Goal: Task Accomplishment & Management: Complete application form

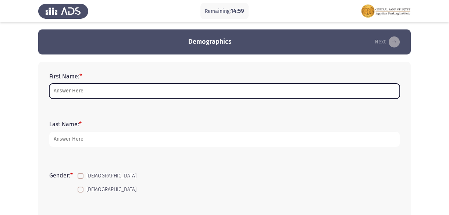
click at [81, 94] on input "First Name: *" at bounding box center [224, 91] width 351 height 15
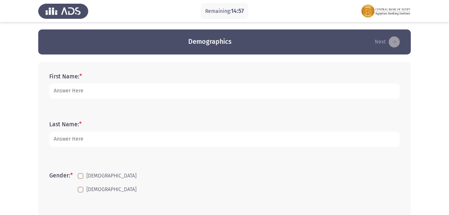
click at [49, 147] on form "Last Name: *" at bounding box center [224, 134] width 351 height 26
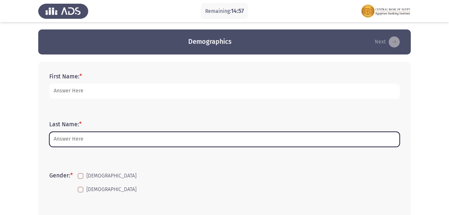
click at [55, 142] on input "Last Name: *" at bounding box center [224, 139] width 351 height 15
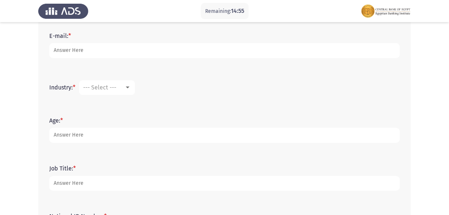
scroll to position [268, 0]
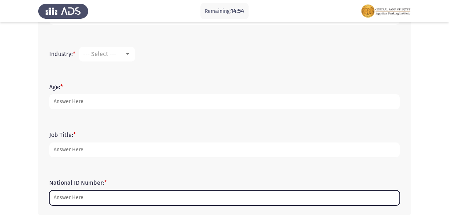
click at [70, 194] on input "National ID Number: *" at bounding box center [224, 197] width 351 height 15
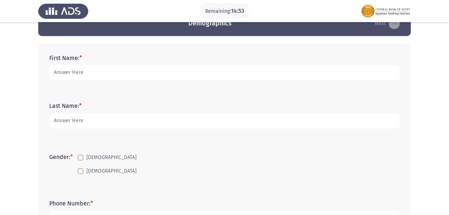
scroll to position [0, 0]
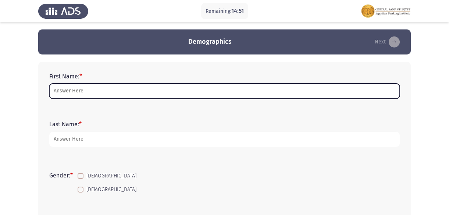
click at [104, 93] on input "First Name: *" at bounding box center [224, 91] width 351 height 15
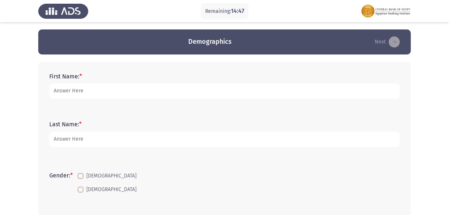
click at [279, 125] on form "Last Name: *" at bounding box center [224, 134] width 351 height 26
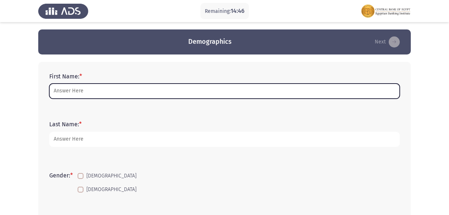
click at [95, 90] on input "First Name: *" at bounding box center [224, 91] width 351 height 15
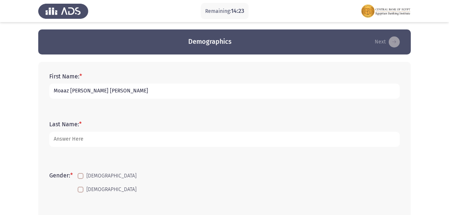
type input "Moaaz [PERSON_NAME] [PERSON_NAME]"
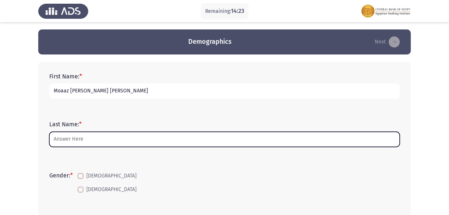
click at [97, 139] on input "Last Name: *" at bounding box center [224, 139] width 351 height 15
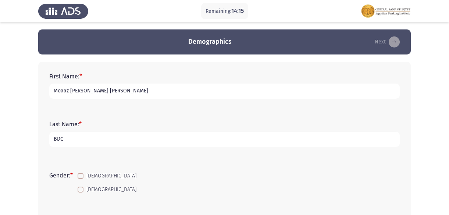
scroll to position [33, 0]
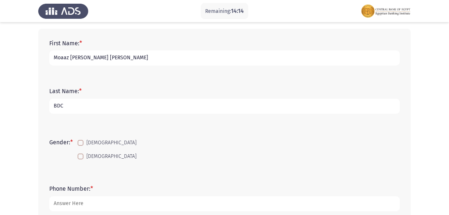
type input "BDC"
click at [84, 140] on span at bounding box center [81, 143] width 6 height 6
click at [81, 146] on input "[DEMOGRAPHIC_DATA]" at bounding box center [80, 146] width 0 height 0
checkbox input "true"
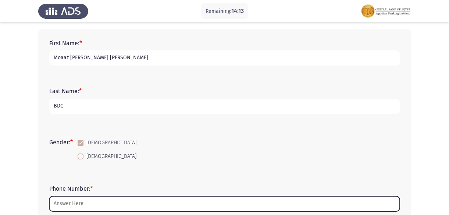
click at [73, 208] on input "Phone Number: *" at bounding box center [224, 203] width 351 height 15
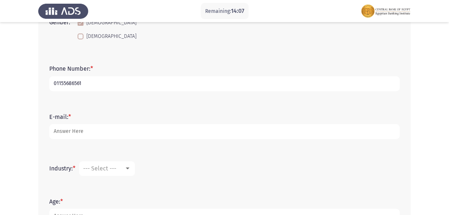
scroll to position [167, 0]
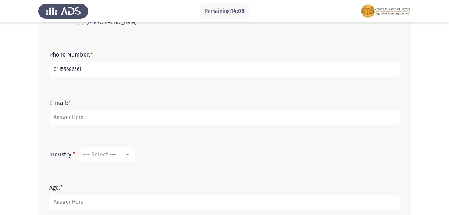
type input "01155686561"
click at [81, 109] on form "E-mail: *" at bounding box center [224, 112] width 351 height 26
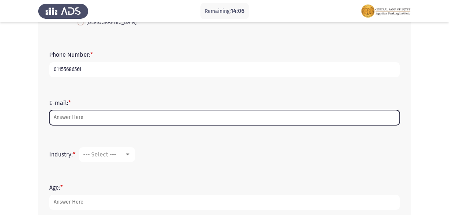
click at [86, 113] on input "E-mail: *" at bounding box center [224, 117] width 351 height 15
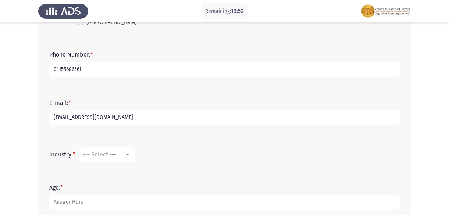
type input "[EMAIL_ADDRESS][DOMAIN_NAME]"
click at [130, 150] on mat-select "--- Select ---" at bounding box center [107, 154] width 56 height 15
click at [129, 151] on div "--- Select ---" at bounding box center [107, 154] width 48 height 7
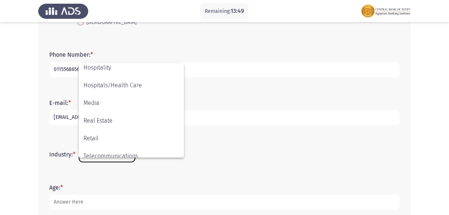
scroll to position [259, 0]
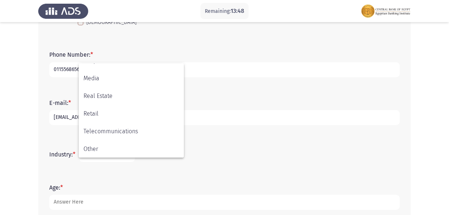
click at [8, 178] on div at bounding box center [224, 107] width 449 height 215
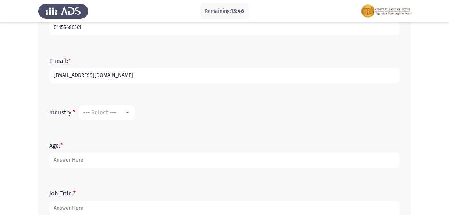
scroll to position [205, 0]
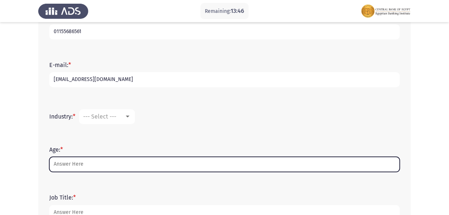
click at [75, 171] on input "Age: *" at bounding box center [224, 164] width 351 height 15
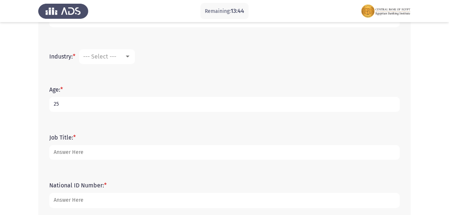
scroll to position [272, 0]
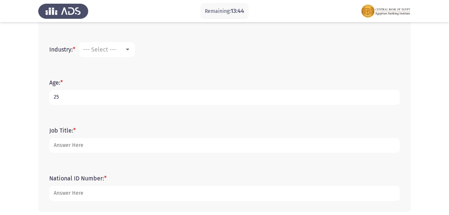
type input "25"
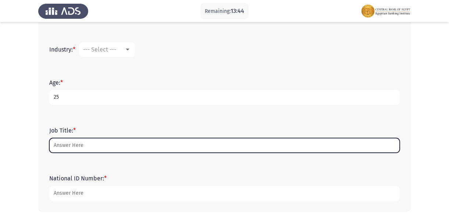
click at [86, 145] on input "Job Title: *" at bounding box center [224, 145] width 351 height 15
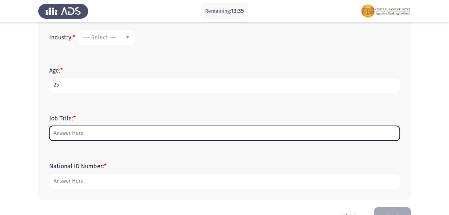
scroll to position [306, 0]
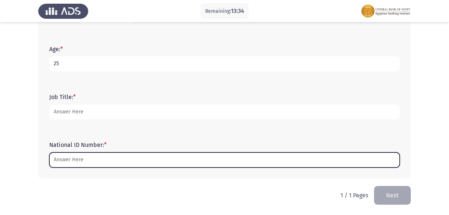
click at [89, 158] on input "National ID Number: *" at bounding box center [224, 159] width 351 height 15
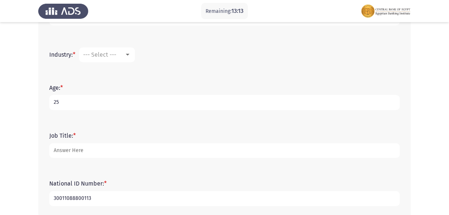
scroll to position [268, 0]
type input "30011088800113"
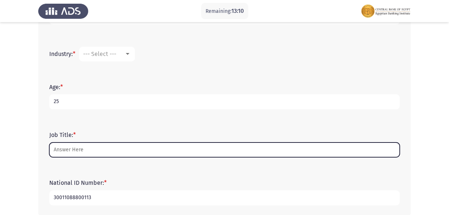
click at [71, 147] on input "Job Title: *" at bounding box center [224, 149] width 351 height 15
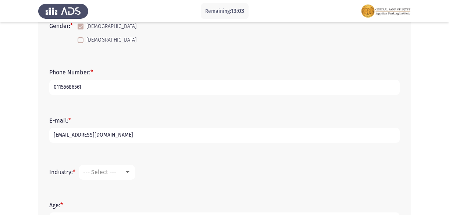
scroll to position [138, 0]
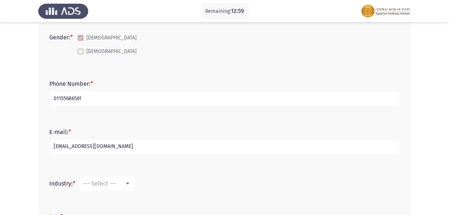
type input "banker"
click at [124, 183] on div "--- Select ---" at bounding box center [103, 183] width 41 height 7
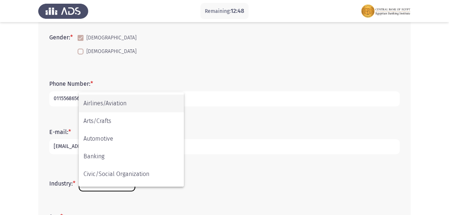
scroll to position [67, 0]
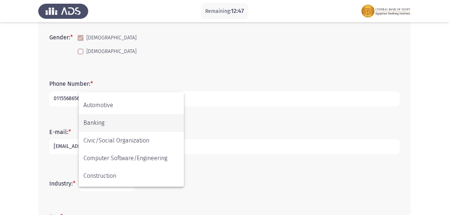
click at [106, 121] on span "Banking" at bounding box center [132, 123] width 96 height 18
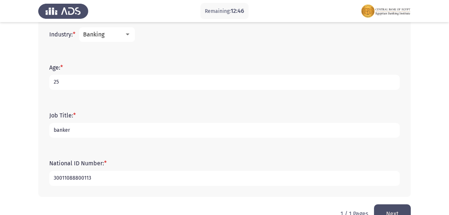
scroll to position [306, 0]
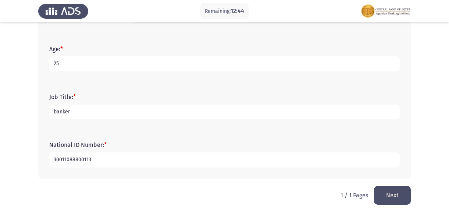
click at [387, 193] on button "Next" at bounding box center [392, 195] width 37 height 19
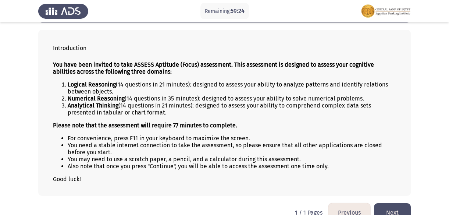
scroll to position [47, 0]
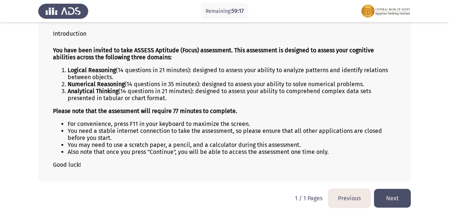
click at [391, 198] on button "Next" at bounding box center [392, 198] width 37 height 19
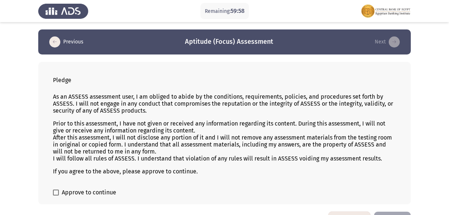
scroll to position [23, 0]
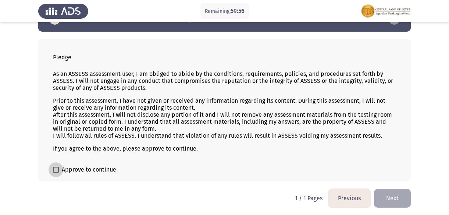
click at [55, 169] on span at bounding box center [56, 170] width 6 height 6
click at [56, 173] on input "Approve to continue" at bounding box center [56, 173] width 0 height 0
checkbox input "true"
click at [398, 204] on button "Next" at bounding box center [392, 198] width 37 height 19
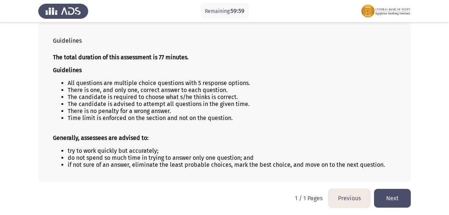
scroll to position [40, 0]
click at [393, 189] on button "Next" at bounding box center [392, 198] width 37 height 19
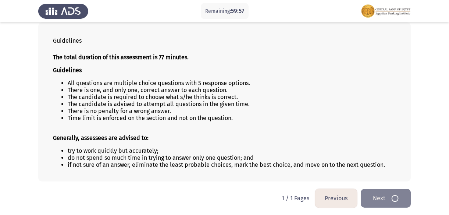
scroll to position [0, 0]
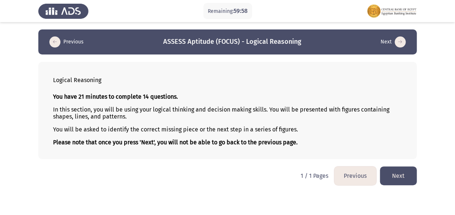
click at [405, 175] on button "Next" at bounding box center [398, 175] width 37 height 19
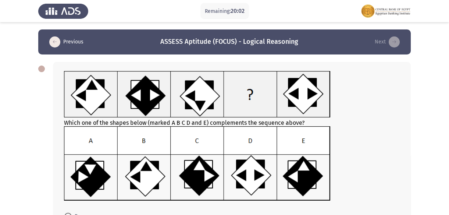
click at [81, 176] on img at bounding box center [197, 163] width 267 height 75
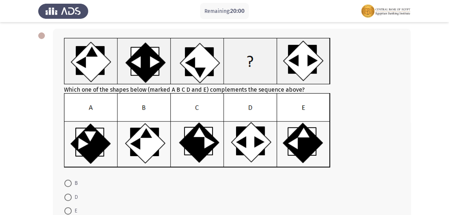
scroll to position [67, 0]
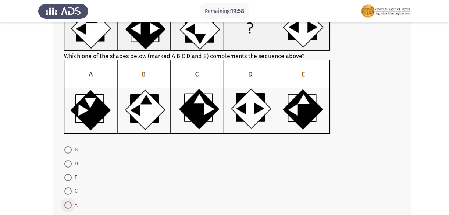
click at [66, 205] on span at bounding box center [67, 204] width 7 height 7
click at [66, 205] on input "A" at bounding box center [67, 204] width 7 height 7
radio input "true"
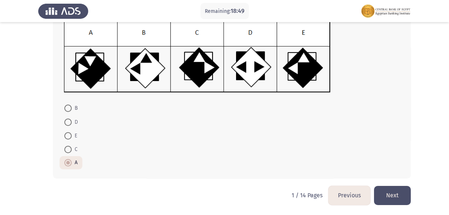
scroll to position [109, 0]
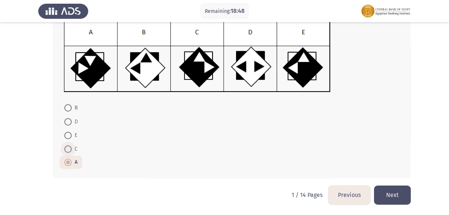
click at [69, 148] on span at bounding box center [67, 148] width 7 height 7
click at [69, 148] on input "C" at bounding box center [67, 148] width 7 height 7
radio input "true"
click at [403, 195] on button "Next" at bounding box center [392, 195] width 37 height 19
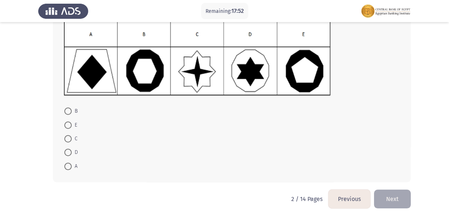
scroll to position [106, 0]
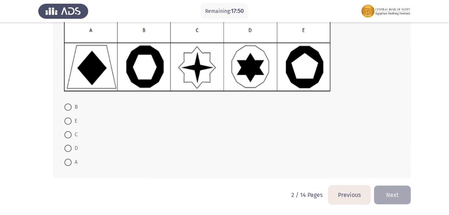
click at [66, 151] on span at bounding box center [67, 148] width 7 height 7
click at [66, 151] on input "D" at bounding box center [67, 148] width 7 height 7
radio input "true"
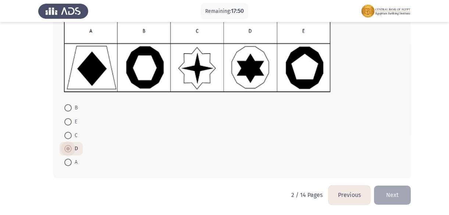
scroll to position [105, 0]
click at [387, 189] on button "Next" at bounding box center [392, 195] width 37 height 19
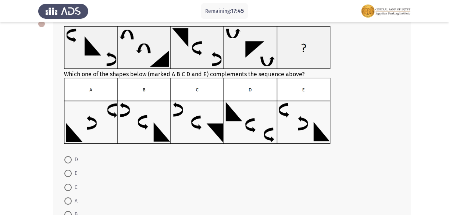
scroll to position [33, 0]
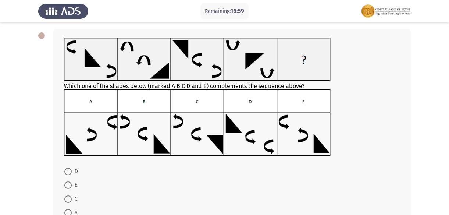
click at [68, 176] on label "D" at bounding box center [71, 171] width 14 height 9
click at [68, 175] on input "D" at bounding box center [67, 171] width 7 height 7
radio input "true"
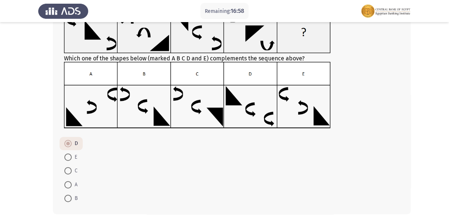
scroll to position [97, 0]
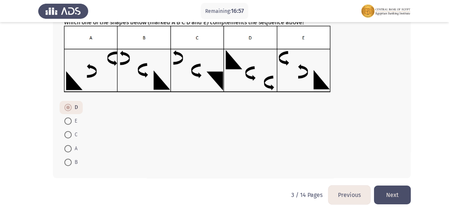
click at [394, 191] on button "Next" at bounding box center [392, 195] width 37 height 19
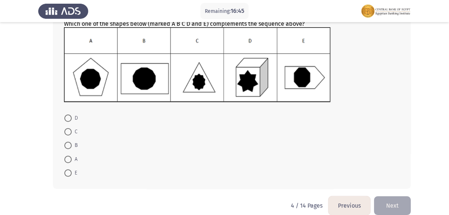
scroll to position [100, 0]
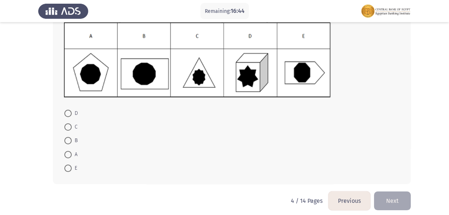
click at [66, 112] on span at bounding box center [67, 113] width 7 height 7
click at [66, 112] on input "D" at bounding box center [67, 113] width 7 height 7
radio input "true"
click at [398, 199] on button "Next" at bounding box center [392, 200] width 37 height 19
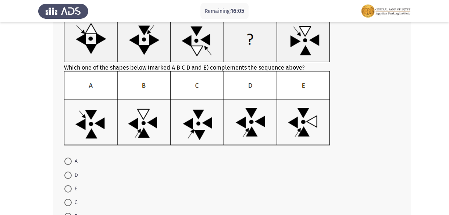
scroll to position [67, 0]
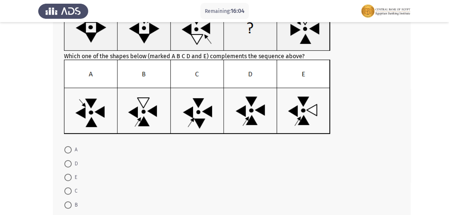
click at [70, 204] on span at bounding box center [67, 204] width 7 height 7
click at [70, 204] on input "B" at bounding box center [67, 204] width 7 height 7
radio input "true"
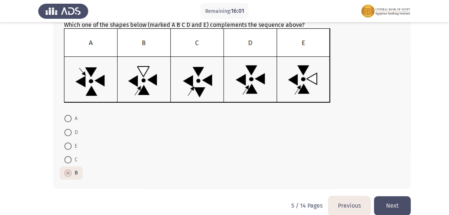
scroll to position [100, 0]
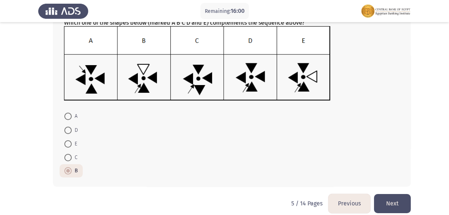
click at [405, 202] on button "Next" at bounding box center [392, 203] width 37 height 19
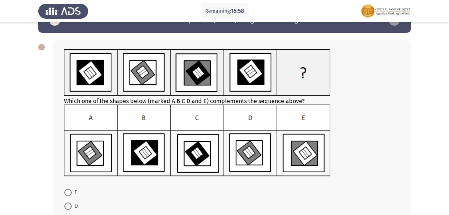
scroll to position [33, 0]
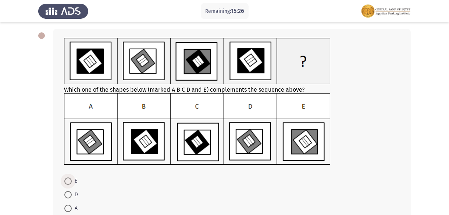
click at [70, 180] on span at bounding box center [67, 180] width 7 height 7
click at [70, 180] on input "E" at bounding box center [67, 180] width 7 height 7
radio input "true"
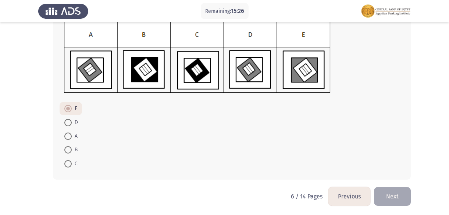
scroll to position [106, 0]
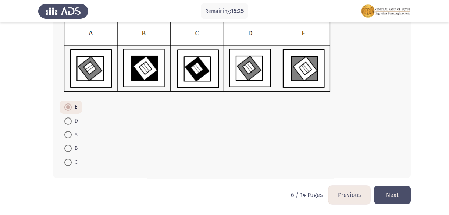
click at [404, 193] on button "Next" at bounding box center [392, 195] width 37 height 19
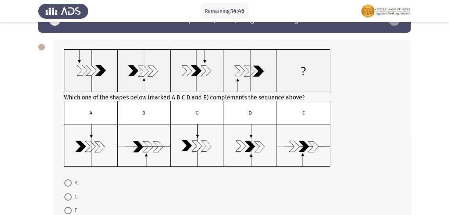
scroll to position [33, 0]
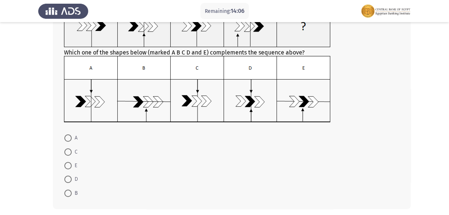
click at [69, 192] on span at bounding box center [67, 193] width 7 height 7
click at [69, 192] on input "B" at bounding box center [67, 193] width 7 height 7
radio input "true"
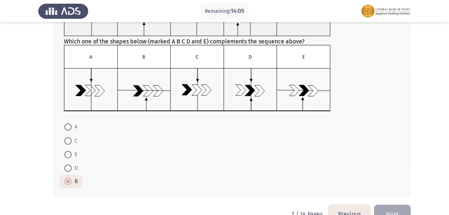
scroll to position [97, 0]
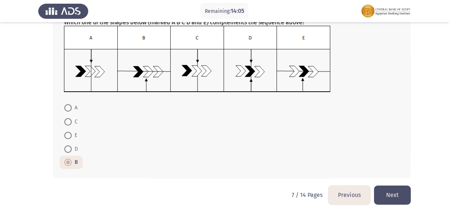
click at [402, 198] on button "Next" at bounding box center [392, 195] width 37 height 19
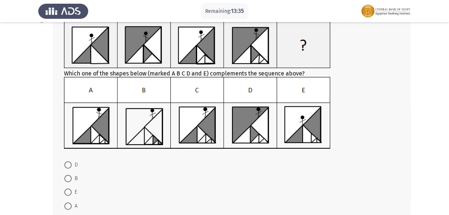
scroll to position [67, 0]
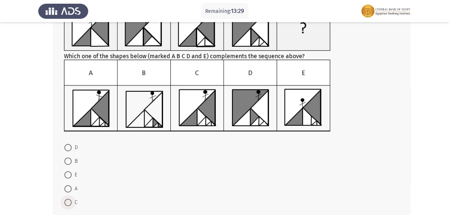
click at [67, 203] on span at bounding box center [67, 202] width 7 height 7
click at [67, 203] on input "C" at bounding box center [67, 202] width 7 height 7
radio input "true"
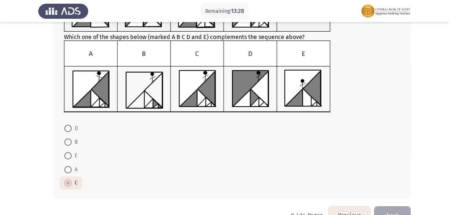
scroll to position [106, 0]
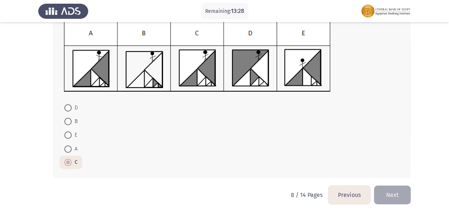
click at [407, 203] on button "Next" at bounding box center [392, 195] width 37 height 19
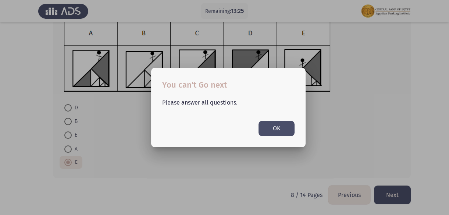
click at [276, 133] on button "OK" at bounding box center [277, 128] width 36 height 15
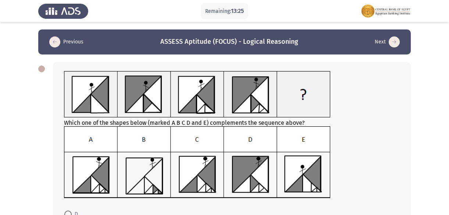
scroll to position [106, 0]
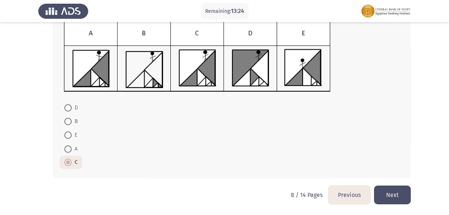
click at [395, 190] on button "Next" at bounding box center [392, 195] width 37 height 19
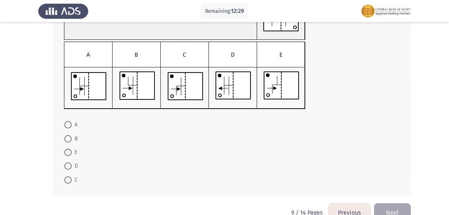
scroll to position [91, 0]
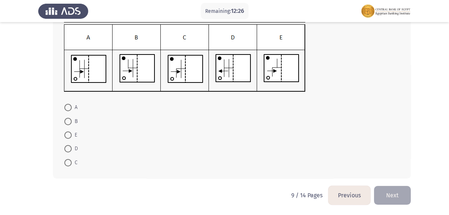
click at [68, 136] on span at bounding box center [67, 134] width 7 height 7
click at [68, 136] on input "E" at bounding box center [67, 134] width 7 height 7
radio input "true"
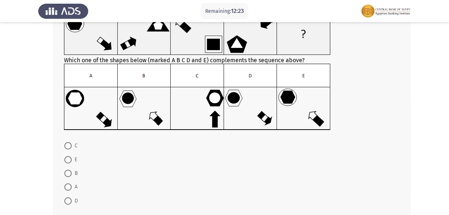
scroll to position [67, 0]
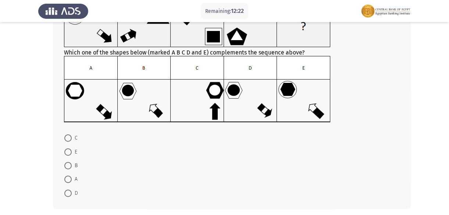
click at [68, 136] on span at bounding box center [67, 137] width 7 height 7
click at [68, 136] on input "C" at bounding box center [67, 137] width 7 height 7
radio input "true"
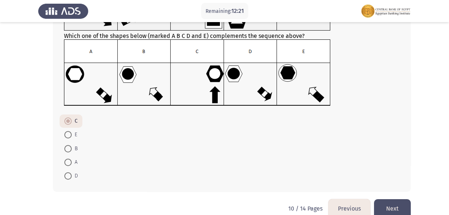
scroll to position [97, 0]
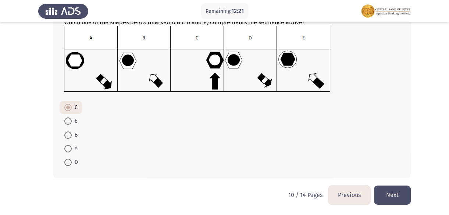
click at [386, 193] on button "Next" at bounding box center [392, 195] width 37 height 19
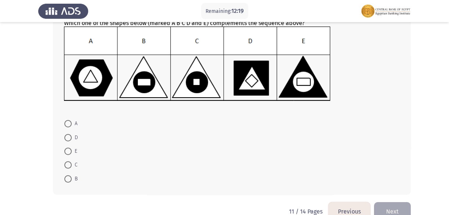
scroll to position [100, 0]
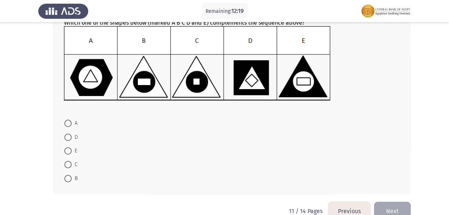
click at [65, 114] on div "Which one of the shapes below (marked A B C D and E) complements the sequence a…" at bounding box center [232, 78] width 358 height 233
click at [67, 125] on span at bounding box center [67, 123] width 7 height 7
click at [67, 125] on input "A" at bounding box center [67, 123] width 7 height 7
radio input "true"
click at [384, 208] on button "Next" at bounding box center [392, 210] width 37 height 19
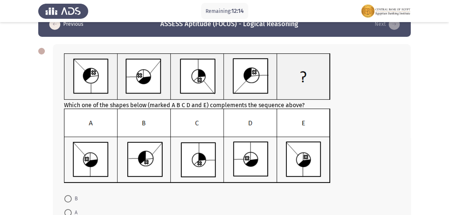
scroll to position [67, 0]
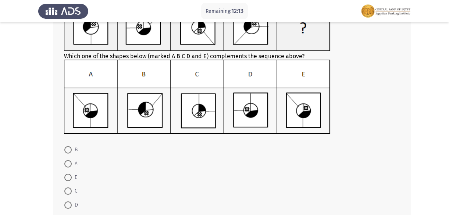
click at [67, 203] on span at bounding box center [67, 204] width 7 height 7
click at [67, 203] on input "D" at bounding box center [67, 204] width 7 height 7
radio input "true"
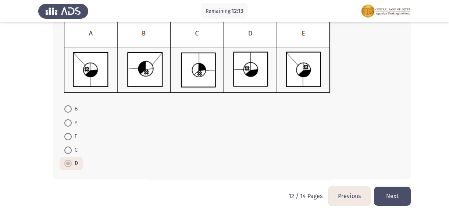
scroll to position [109, 0]
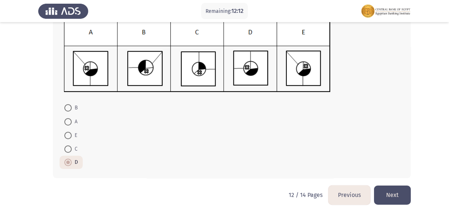
click at [404, 198] on button "Next" at bounding box center [392, 195] width 37 height 19
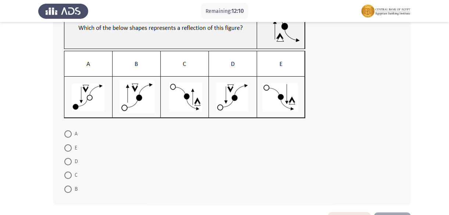
scroll to position [67, 0]
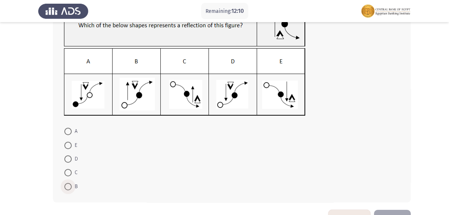
click at [67, 184] on span at bounding box center [67, 186] width 7 height 7
click at [67, 184] on input "B" at bounding box center [67, 186] width 7 height 7
radio input "true"
click at [68, 127] on label "A" at bounding box center [70, 131] width 13 height 9
click at [68, 128] on input "A" at bounding box center [67, 131] width 7 height 7
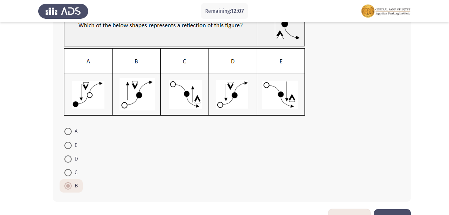
radio input "true"
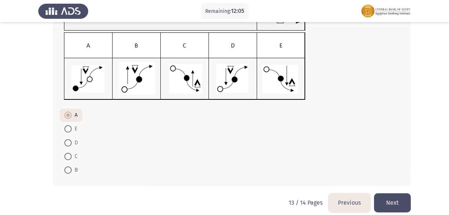
scroll to position [90, 0]
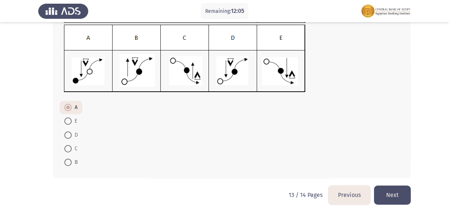
click at [394, 193] on button "Next" at bounding box center [392, 195] width 37 height 19
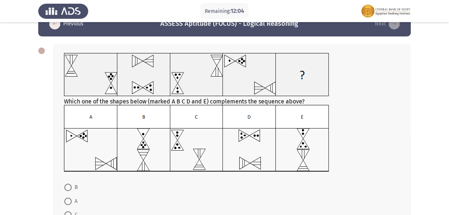
scroll to position [33, 0]
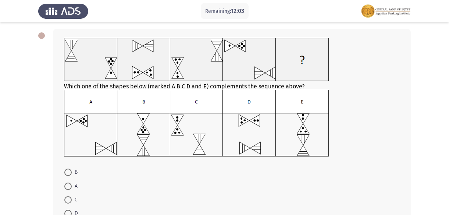
click at [65, 185] on span at bounding box center [67, 186] width 7 height 7
click at [65, 185] on input "A" at bounding box center [67, 186] width 7 height 7
radio input "true"
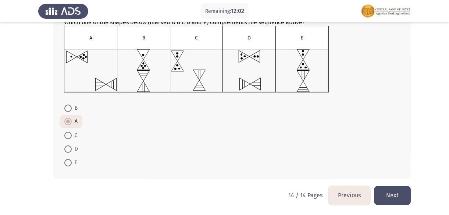
scroll to position [98, 0]
click at [390, 191] on button "Next" at bounding box center [392, 195] width 37 height 19
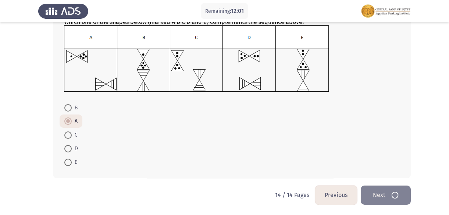
scroll to position [0, 0]
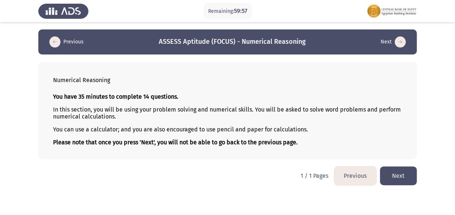
click at [400, 176] on button "Next" at bounding box center [398, 175] width 37 height 19
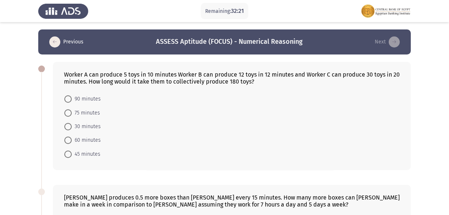
click at [72, 138] on span "60 minutes" at bounding box center [86, 140] width 29 height 9
click at [72, 138] on input "60 minutes" at bounding box center [67, 140] width 7 height 7
radio input "true"
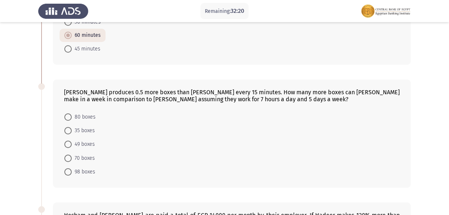
scroll to position [134, 0]
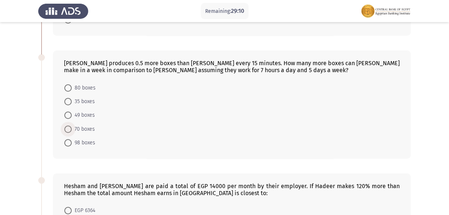
click at [67, 131] on span at bounding box center [67, 129] width 7 height 7
click at [67, 131] on input "70 boxes" at bounding box center [67, 129] width 7 height 7
radio input "true"
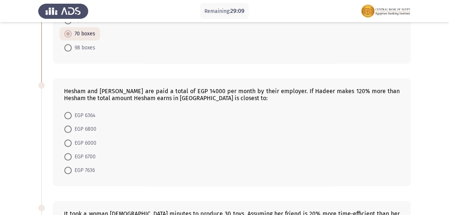
scroll to position [234, 0]
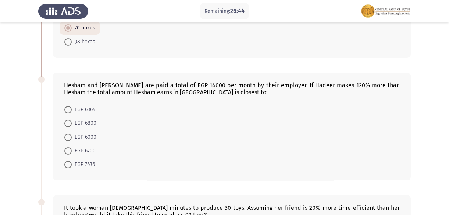
click at [72, 165] on span "EGP 7636" at bounding box center [83, 164] width 23 height 9
click at [72, 165] on input "EGP 7636" at bounding box center [67, 164] width 7 height 7
radio input "true"
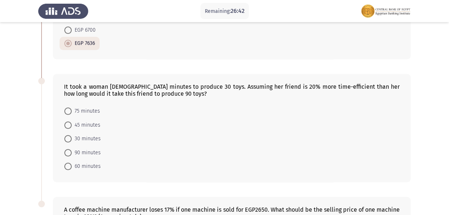
scroll to position [368, 0]
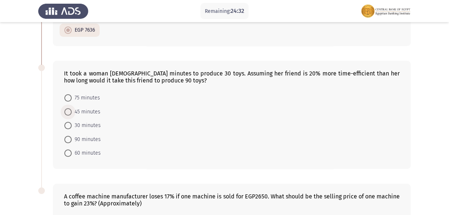
click at [69, 113] on span at bounding box center [67, 111] width 7 height 7
click at [69, 113] on input "45 minutes" at bounding box center [67, 111] width 7 height 7
radio input "true"
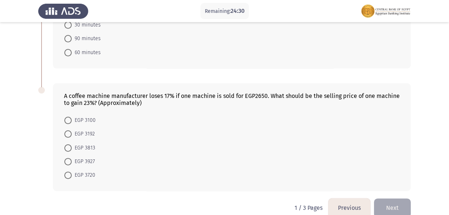
scroll to position [479, 0]
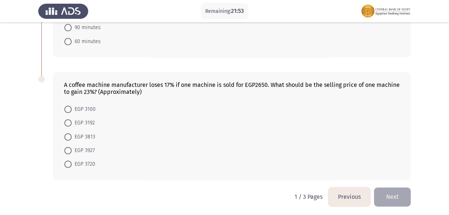
click at [73, 162] on span "EGP 3720" at bounding box center [84, 164] width 24 height 9
click at [72, 162] on input "EGP 3720" at bounding box center [67, 163] width 7 height 7
radio input "true"
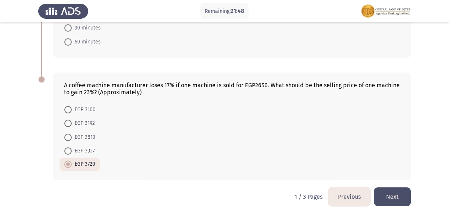
click at [390, 194] on button "Next" at bounding box center [392, 196] width 37 height 19
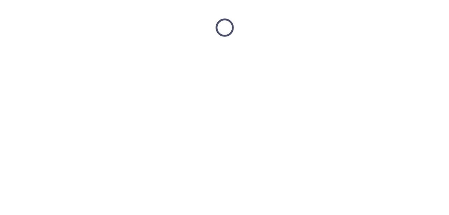
scroll to position [0, 0]
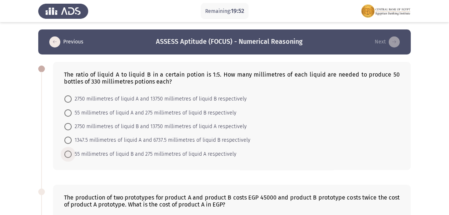
click at [70, 152] on span at bounding box center [67, 154] width 7 height 7
click at [70, 152] on input "55 millimetres of liquid B and 275 millimetres of liquid A respectively" at bounding box center [67, 154] width 7 height 7
radio input "true"
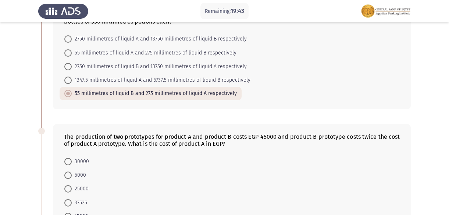
scroll to position [100, 0]
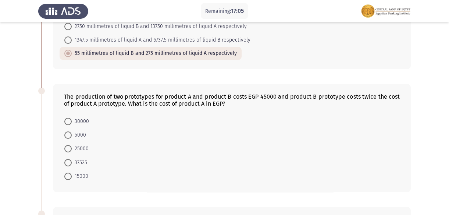
click at [68, 151] on span at bounding box center [67, 148] width 7 height 7
click at [68, 151] on input "25000" at bounding box center [67, 148] width 7 height 7
radio input "true"
click at [70, 160] on span at bounding box center [67, 161] width 7 height 7
click at [70, 160] on input "37525" at bounding box center [67, 161] width 7 height 7
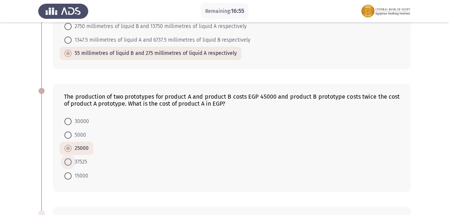
radio input "true"
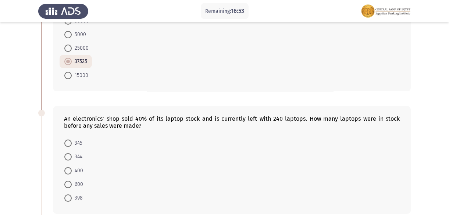
scroll to position [234, 0]
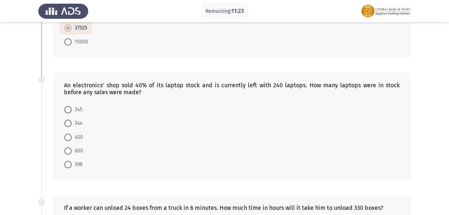
click at [67, 148] on span at bounding box center [67, 150] width 7 height 7
click at [67, 148] on input "600" at bounding box center [67, 150] width 7 height 7
radio input "true"
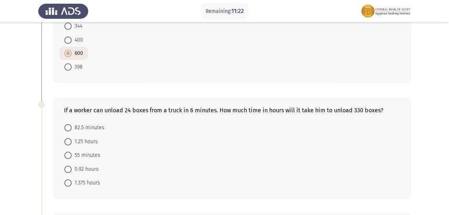
scroll to position [335, 0]
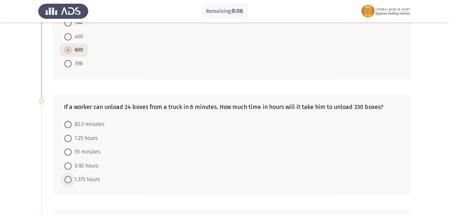
click at [67, 176] on span at bounding box center [67, 179] width 7 height 7
click at [67, 176] on input "1.375 hours" at bounding box center [67, 179] width 7 height 7
radio input "true"
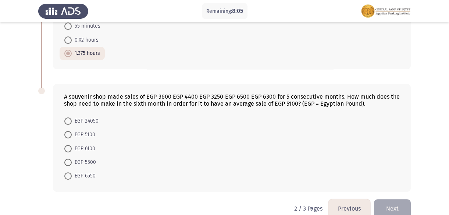
scroll to position [472, 0]
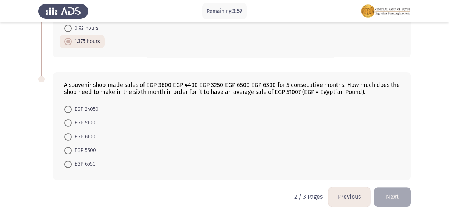
click at [68, 147] on span at bounding box center [67, 150] width 7 height 7
click at [68, 147] on input "EGP 5500" at bounding box center [67, 150] width 7 height 7
radio input "true"
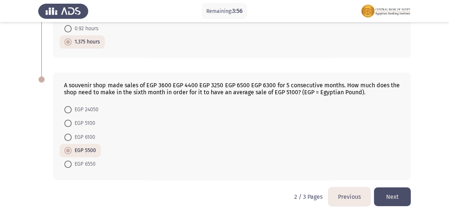
click at [378, 192] on button "Next" at bounding box center [392, 196] width 37 height 19
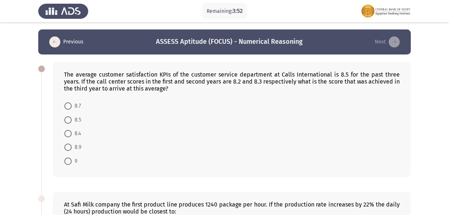
click at [72, 131] on span "8.4" at bounding box center [76, 133] width 9 height 9
click at [72, 131] on input "8.4" at bounding box center [67, 133] width 7 height 7
radio input "true"
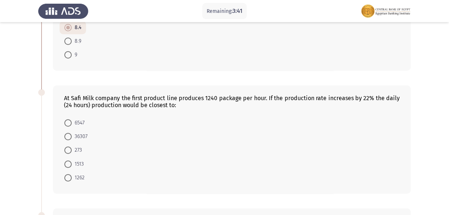
scroll to position [134, 0]
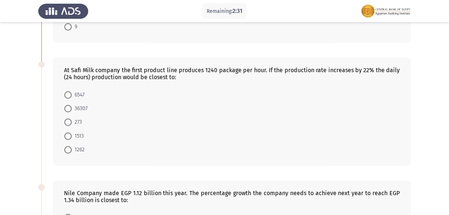
click at [66, 120] on span at bounding box center [67, 122] width 7 height 7
click at [66, 120] on input "273" at bounding box center [67, 122] width 7 height 7
radio input "true"
click at [63, 93] on mat-radio-button "6547" at bounding box center [75, 95] width 30 height 14
click at [72, 96] on span "6547" at bounding box center [78, 95] width 13 height 9
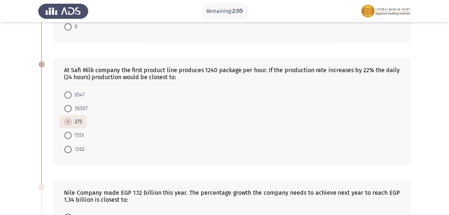
click at [72, 96] on input "6547" at bounding box center [67, 94] width 7 height 7
radio input "true"
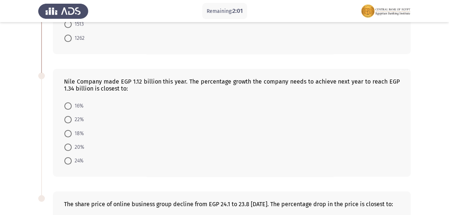
scroll to position [234, 0]
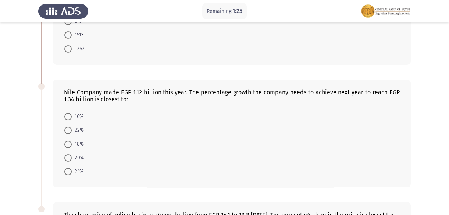
click at [68, 124] on mat-radio-button "22%" at bounding box center [74, 130] width 29 height 14
click at [69, 133] on span at bounding box center [67, 130] width 7 height 7
click at [69, 133] on input "22%" at bounding box center [67, 130] width 7 height 7
radio input "true"
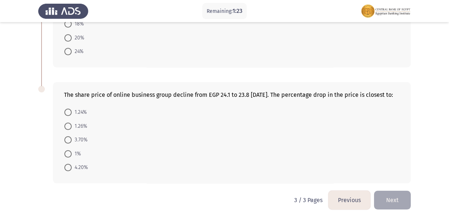
scroll to position [364, 0]
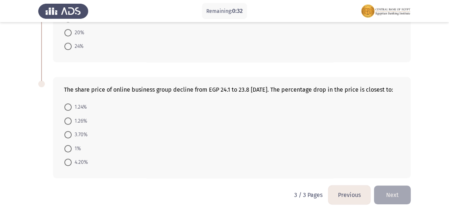
click at [67, 148] on span at bounding box center [67, 148] width 7 height 7
click at [67, 148] on input "1%" at bounding box center [67, 148] width 7 height 7
radio input "true"
click at [387, 191] on button "Next" at bounding box center [392, 195] width 37 height 19
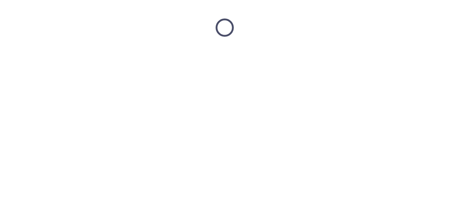
scroll to position [0, 0]
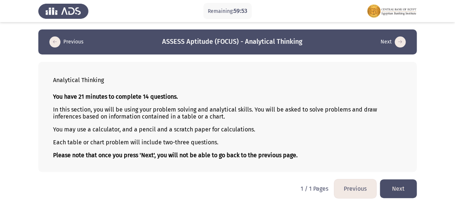
click at [395, 181] on button "Next" at bounding box center [398, 188] width 37 height 19
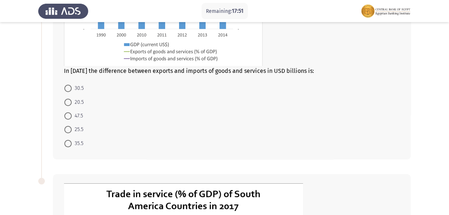
scroll to position [134, 0]
click at [70, 116] on span at bounding box center [67, 116] width 7 height 7
click at [70, 116] on input "47.5" at bounding box center [67, 116] width 7 height 7
radio input "true"
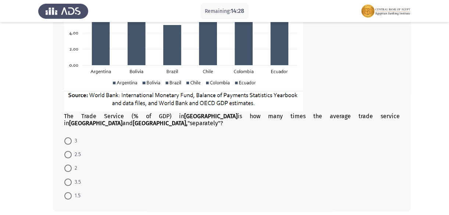
scroll to position [401, 0]
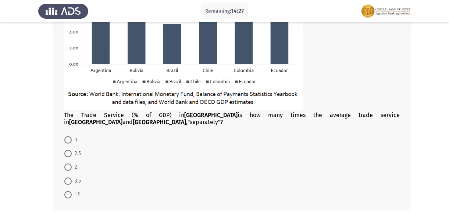
click at [69, 177] on span at bounding box center [67, 180] width 7 height 7
click at [69, 177] on input "3.5" at bounding box center [67, 180] width 7 height 7
radio input "true"
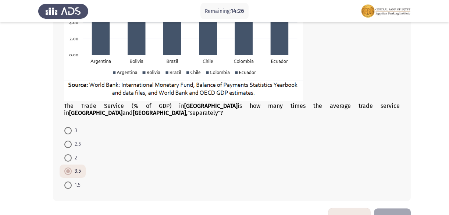
scroll to position [426, 0]
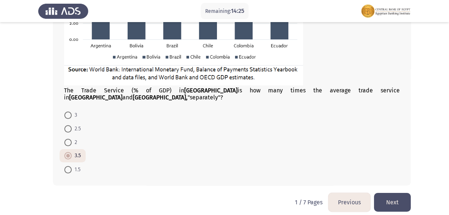
click at [407, 195] on button "Next" at bounding box center [392, 202] width 37 height 19
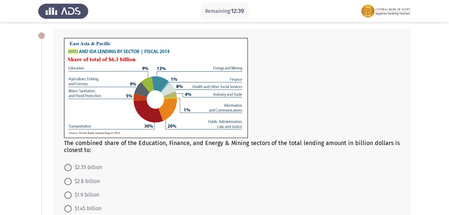
scroll to position [67, 0]
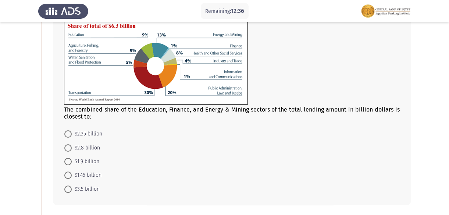
click at [70, 146] on span at bounding box center [67, 147] width 7 height 7
click at [70, 146] on input "$2.8 billion" at bounding box center [67, 147] width 7 height 7
radio input "true"
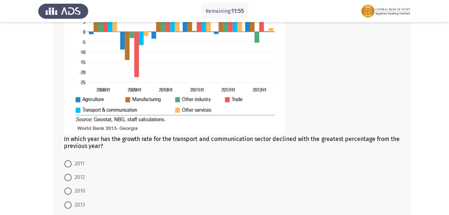
scroll to position [368, 0]
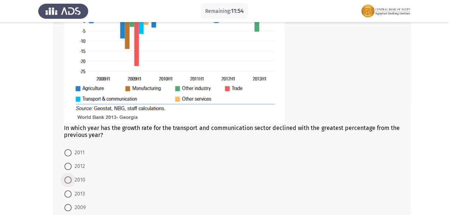
drag, startPoint x: 70, startPoint y: 179, endPoint x: 74, endPoint y: 179, distance: 4.0
click at [71, 179] on span at bounding box center [67, 179] width 7 height 7
click at [71, 179] on input "2010" at bounding box center [67, 179] width 7 height 7
radio input "true"
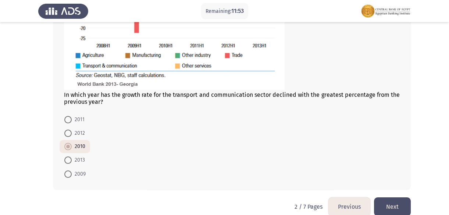
scroll to position [413, 0]
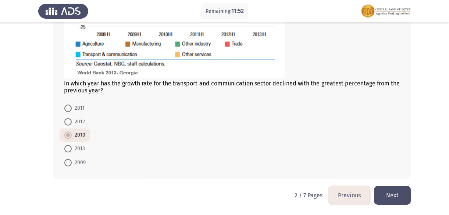
click at [396, 201] on button "Next" at bounding box center [392, 195] width 37 height 19
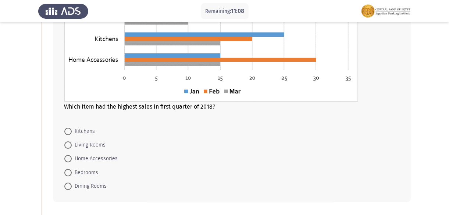
scroll to position [134, 0]
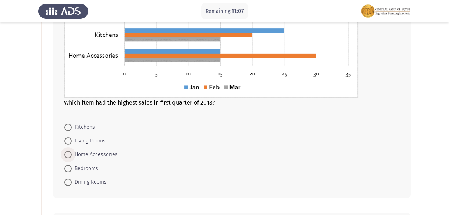
click at [74, 154] on span "Home Accessories" at bounding box center [95, 154] width 46 height 9
click at [72, 154] on input "Home Accessories" at bounding box center [67, 154] width 7 height 7
radio input "true"
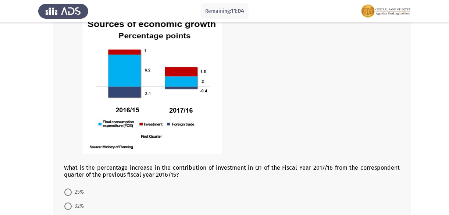
scroll to position [368, 0]
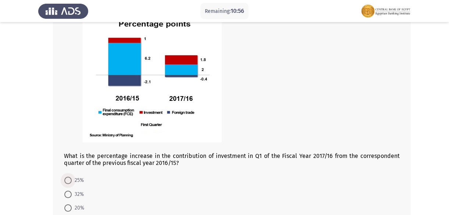
click at [68, 179] on span at bounding box center [67, 180] width 7 height 7
click at [68, 179] on input "25%" at bounding box center [67, 180] width 7 height 7
radio input "true"
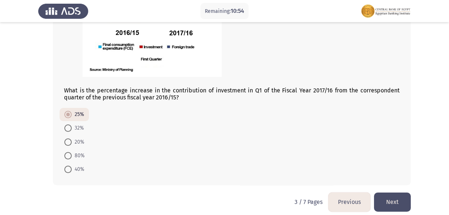
scroll to position [441, 0]
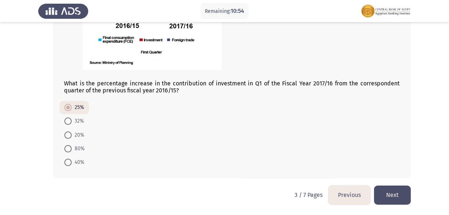
click at [390, 193] on button "Next" at bounding box center [392, 195] width 37 height 19
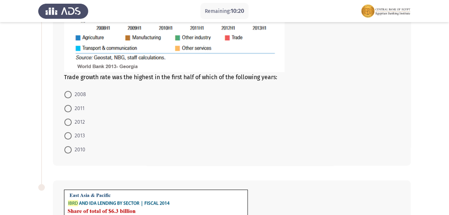
scroll to position [201, 0]
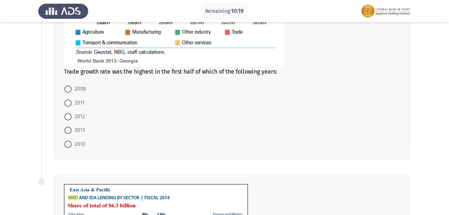
click at [68, 90] on span at bounding box center [67, 88] width 7 height 7
click at [68, 90] on input "2008" at bounding box center [67, 88] width 7 height 7
radio input "true"
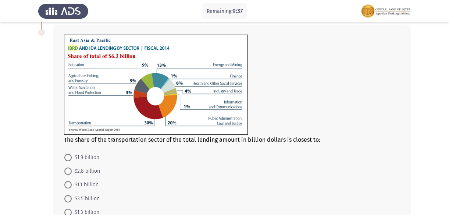
scroll to position [366, 0]
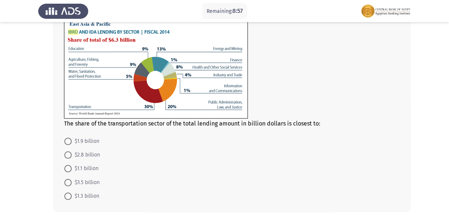
click at [68, 144] on span at bounding box center [67, 141] width 7 height 7
click at [68, 144] on input "$1.9 billion" at bounding box center [67, 141] width 7 height 7
radio input "true"
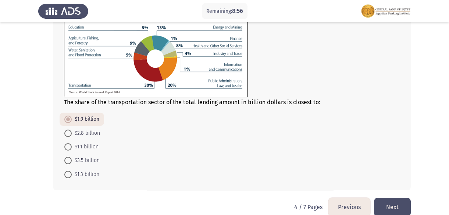
scroll to position [399, 0]
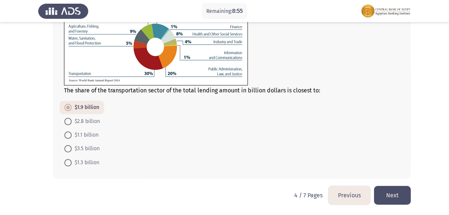
click at [398, 191] on button "Next" at bounding box center [392, 195] width 37 height 19
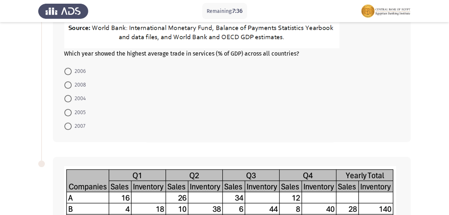
scroll to position [234, 0]
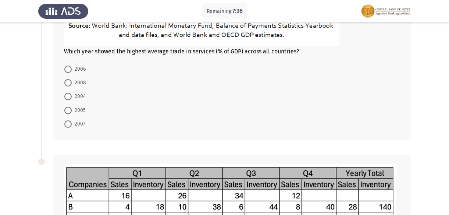
click at [70, 120] on span at bounding box center [67, 123] width 7 height 7
click at [70, 120] on input "2007" at bounding box center [67, 123] width 7 height 7
radio input "true"
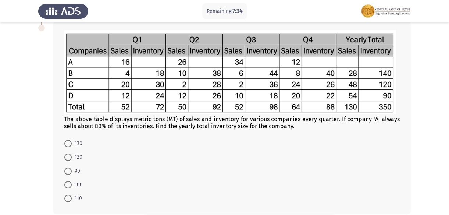
scroll to position [368, 0]
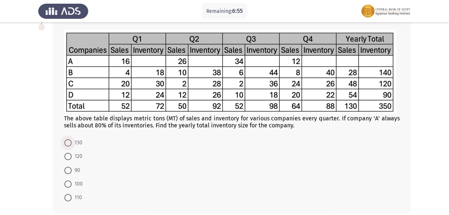
click at [70, 144] on span at bounding box center [67, 142] width 7 height 7
click at [70, 144] on input "130" at bounding box center [67, 142] width 7 height 7
radio input "true"
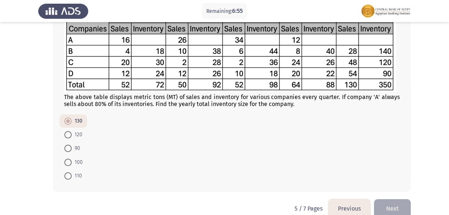
scroll to position [403, 0]
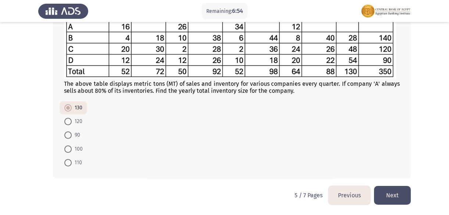
click at [395, 197] on button "Next" at bounding box center [392, 195] width 37 height 19
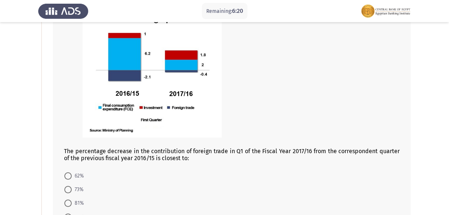
scroll to position [100, 0]
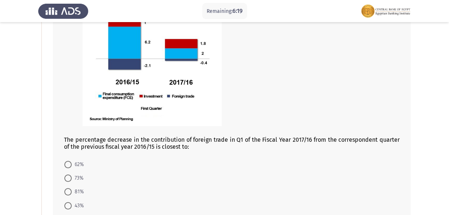
click at [68, 161] on span at bounding box center [67, 164] width 7 height 7
click at [68, 161] on input "62%" at bounding box center [67, 164] width 7 height 7
radio input "true"
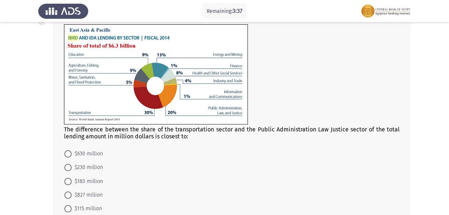
scroll to position [368, 0]
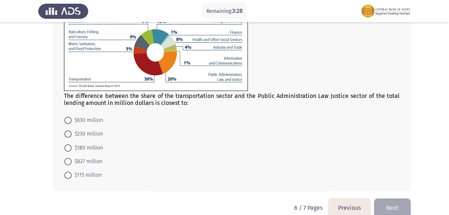
click at [70, 149] on span at bounding box center [67, 147] width 7 height 7
click at [70, 149] on input "$180 million" at bounding box center [67, 147] width 7 height 7
radio input "true"
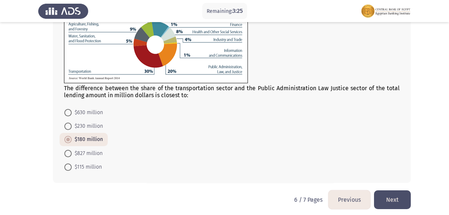
scroll to position [380, 0]
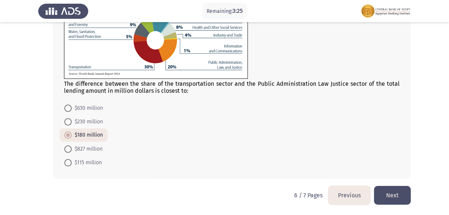
click at [382, 190] on button "Next" at bounding box center [392, 195] width 37 height 19
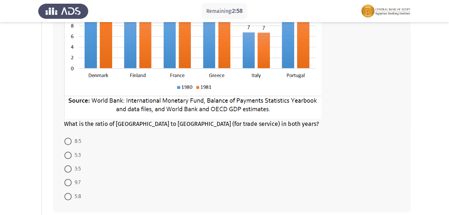
scroll to position [134, 0]
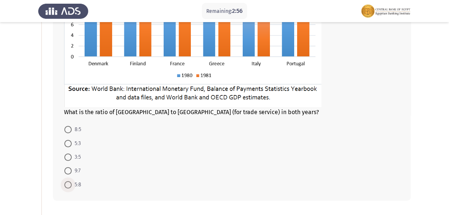
click at [72, 185] on span "5:8" at bounding box center [77, 184] width 10 height 9
click at [72, 185] on input "5:8" at bounding box center [67, 184] width 7 height 7
radio input "true"
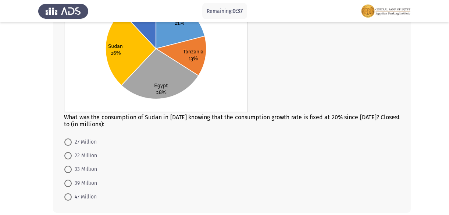
scroll to position [387, 0]
click at [67, 155] on span at bounding box center [67, 155] width 7 height 7
click at [67, 155] on input "22 Million" at bounding box center [67, 155] width 7 height 7
radio input "true"
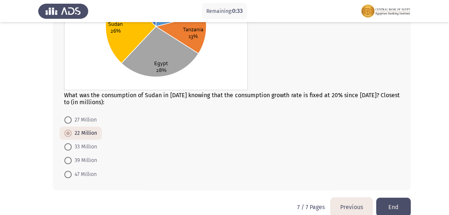
scroll to position [420, 0]
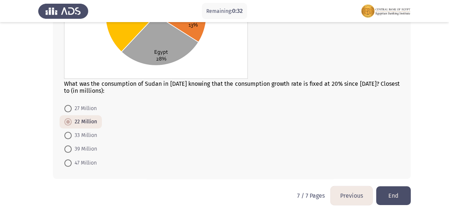
click at [381, 191] on button "End" at bounding box center [394, 195] width 35 height 19
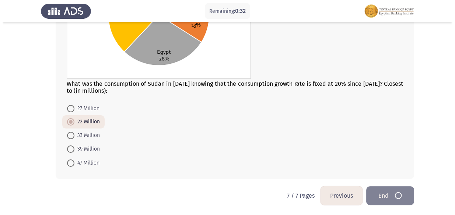
scroll to position [0, 0]
